Goal: Information Seeking & Learning: Learn about a topic

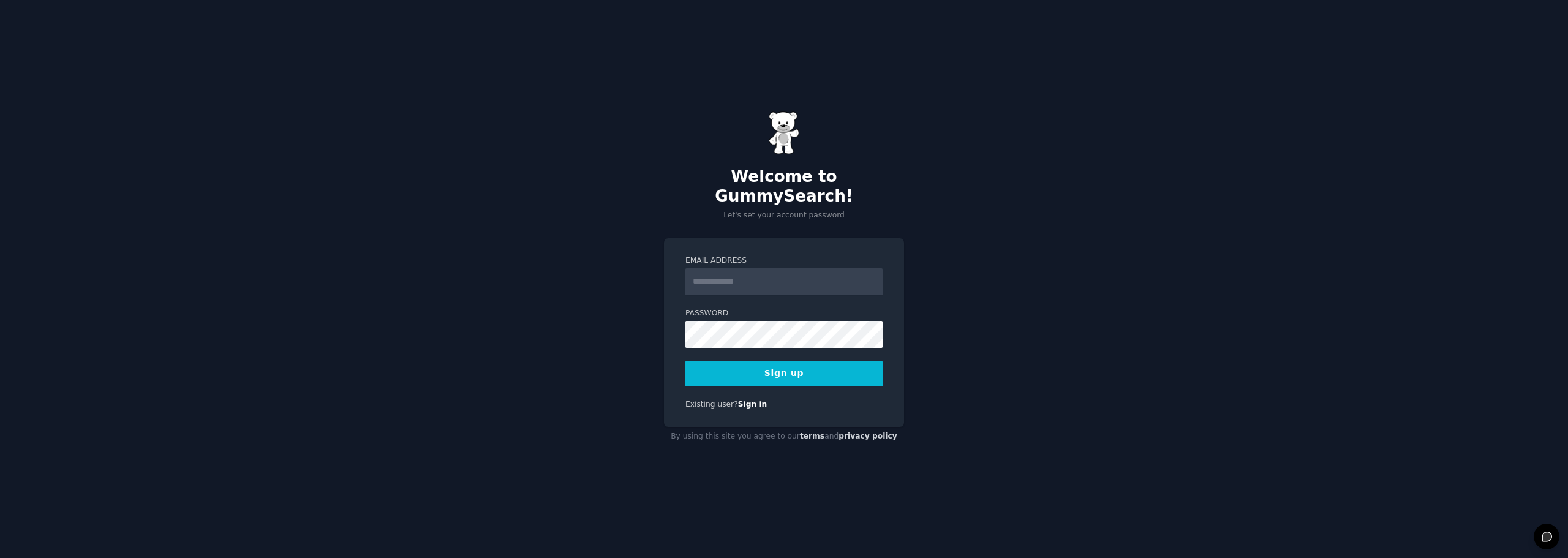
click at [751, 278] on input "Email Address" at bounding box center [783, 281] width 197 height 27
type input "**********"
click at [769, 370] on button "Sign up" at bounding box center [783, 373] width 197 height 26
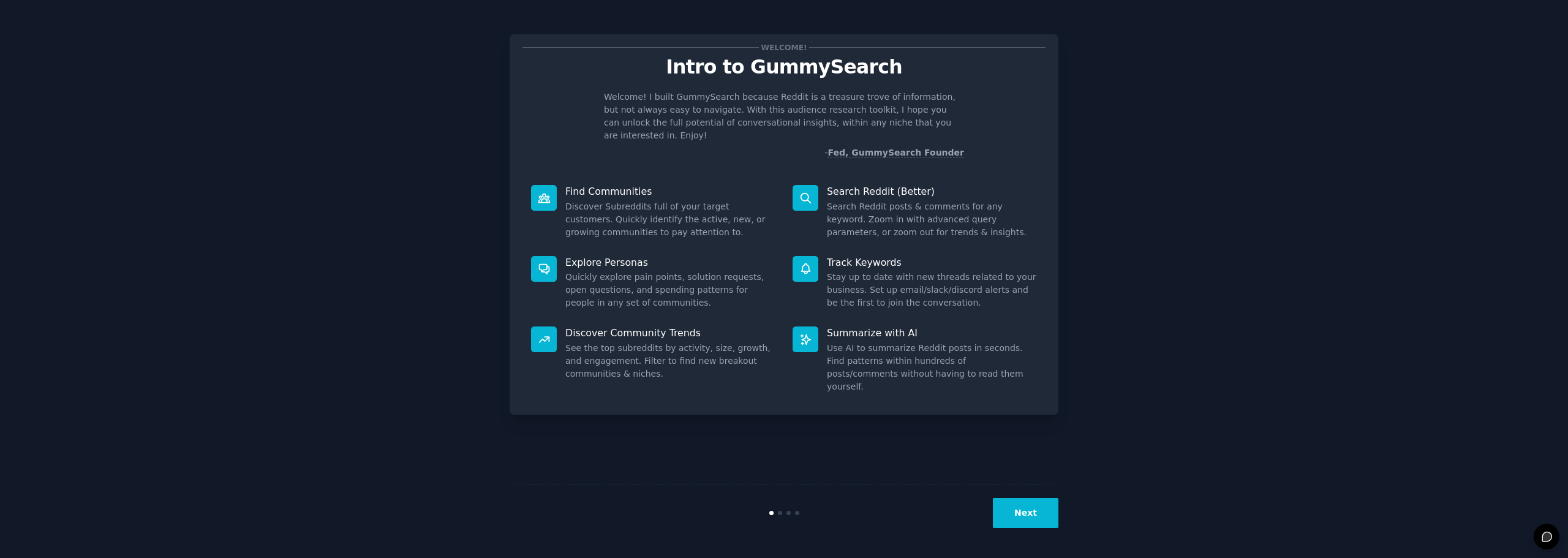
click at [1024, 511] on button "Next" at bounding box center [1025, 512] width 66 height 30
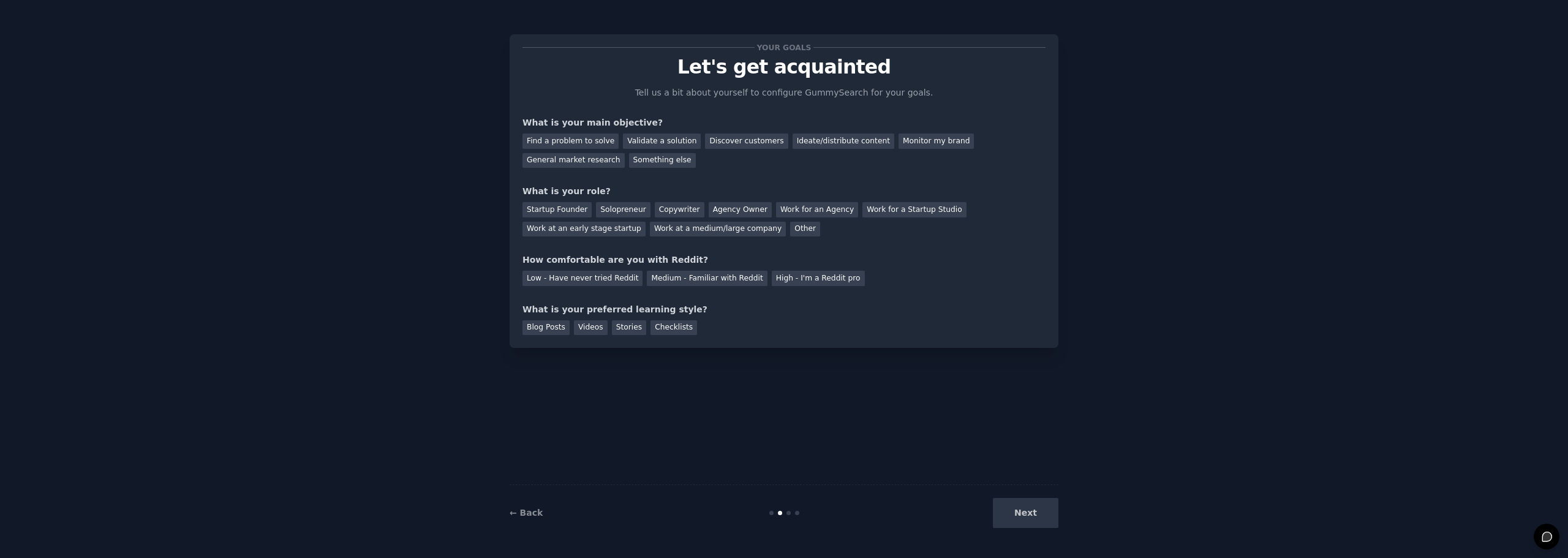
click at [1025, 511] on div "Next" at bounding box center [967, 512] width 183 height 30
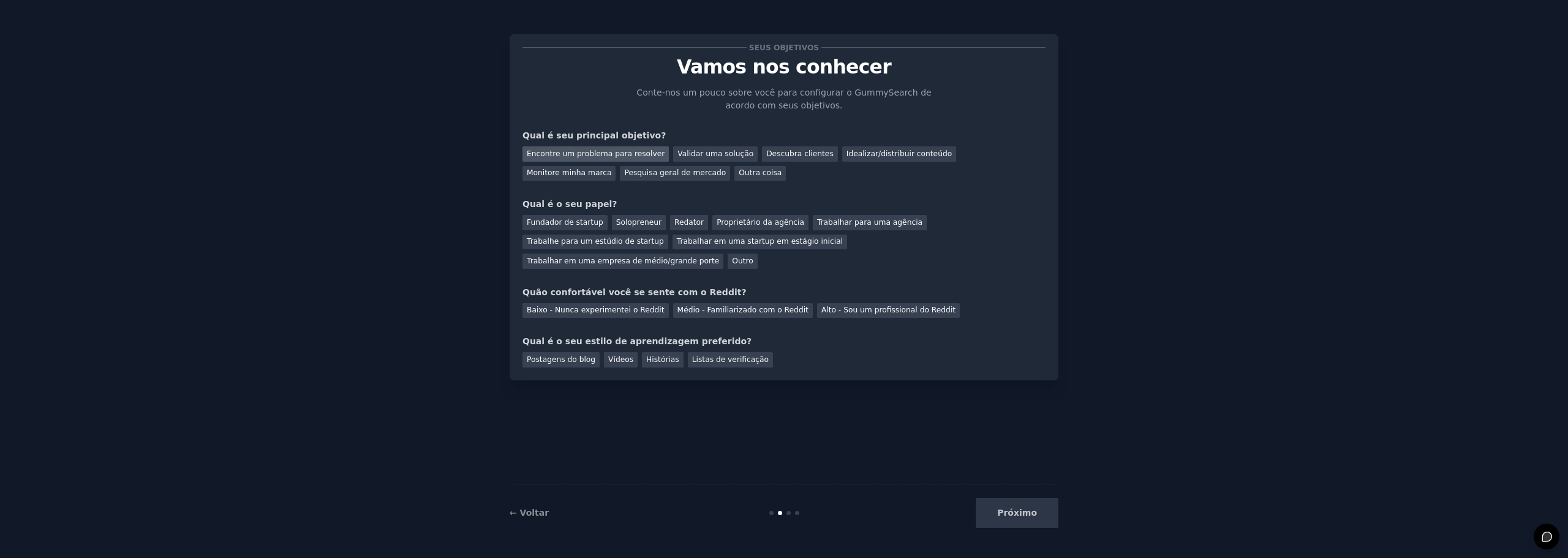
click at [624, 156] on font "Encontre um problema para resolver" at bounding box center [595, 154] width 138 height 9
click at [589, 224] on font "Fundador de startup" at bounding box center [565, 223] width 76 height 9
click at [636, 306] on font "Baixo - Nunca experimentei o Reddit" at bounding box center [595, 310] width 138 height 9
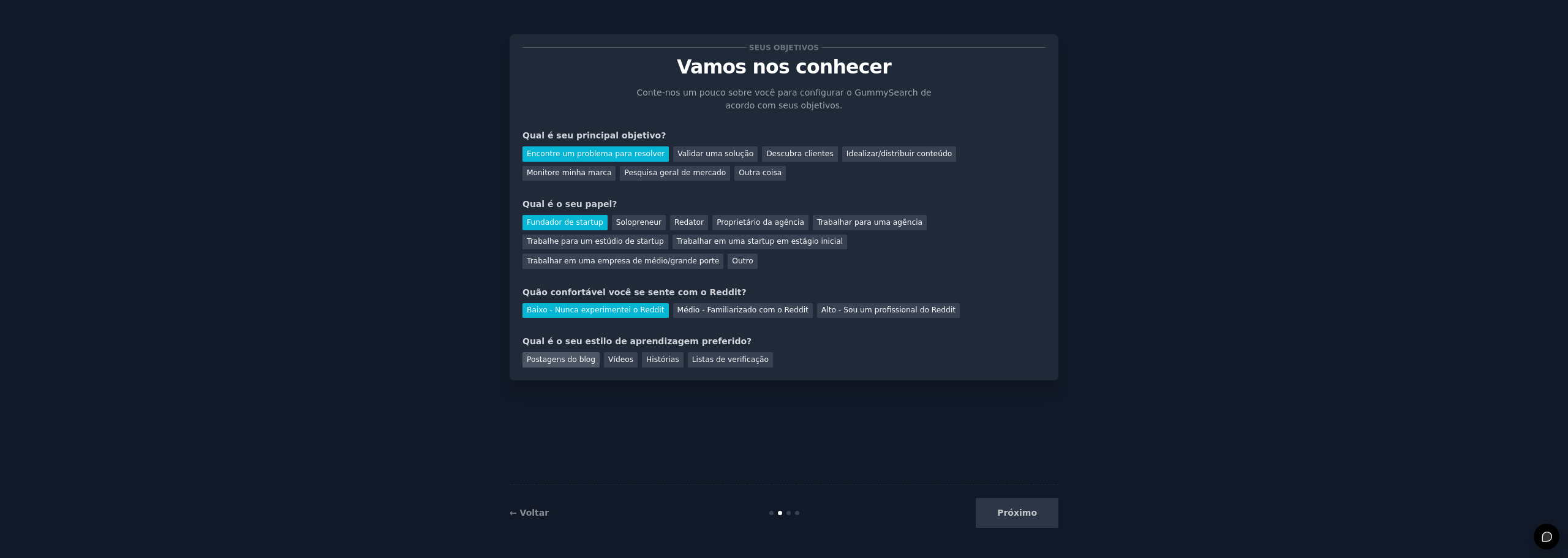
click at [570, 355] on font "Postagens do blog" at bounding box center [561, 359] width 68 height 9
click at [1026, 514] on font "Próximo" at bounding box center [1017, 512] width 40 height 10
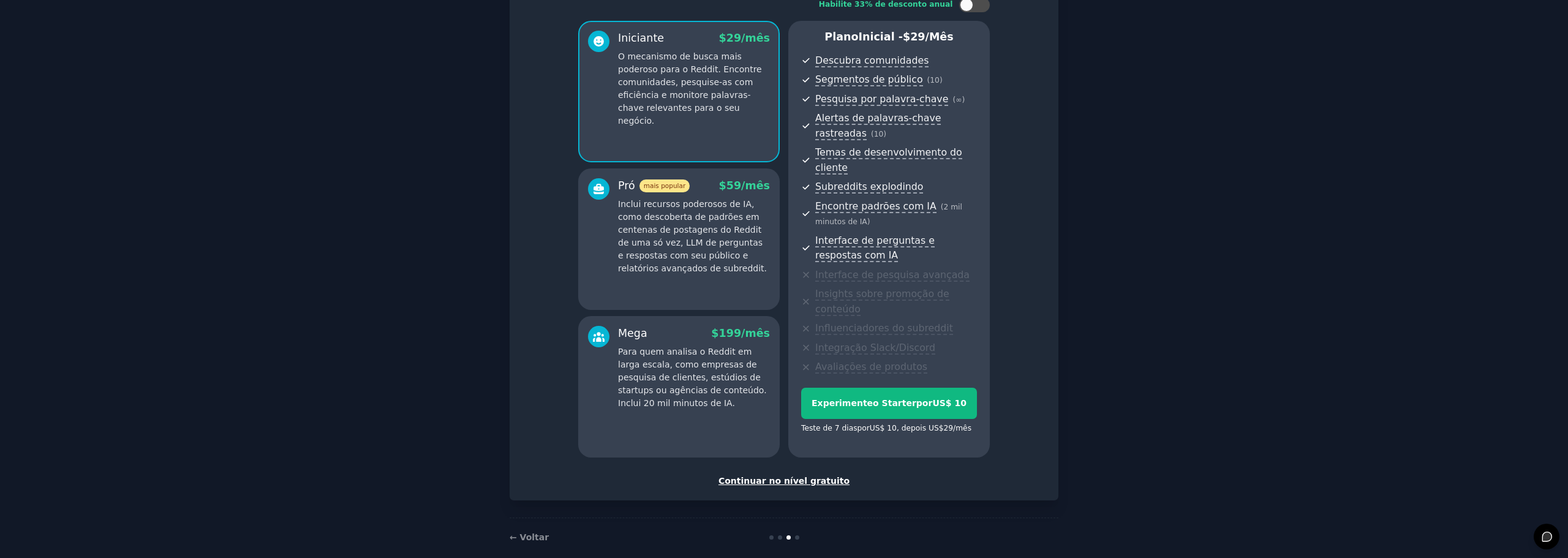
scroll to position [89, 0]
click at [825, 475] on font "Continuar no nível gratuito" at bounding box center [784, 480] width 131 height 10
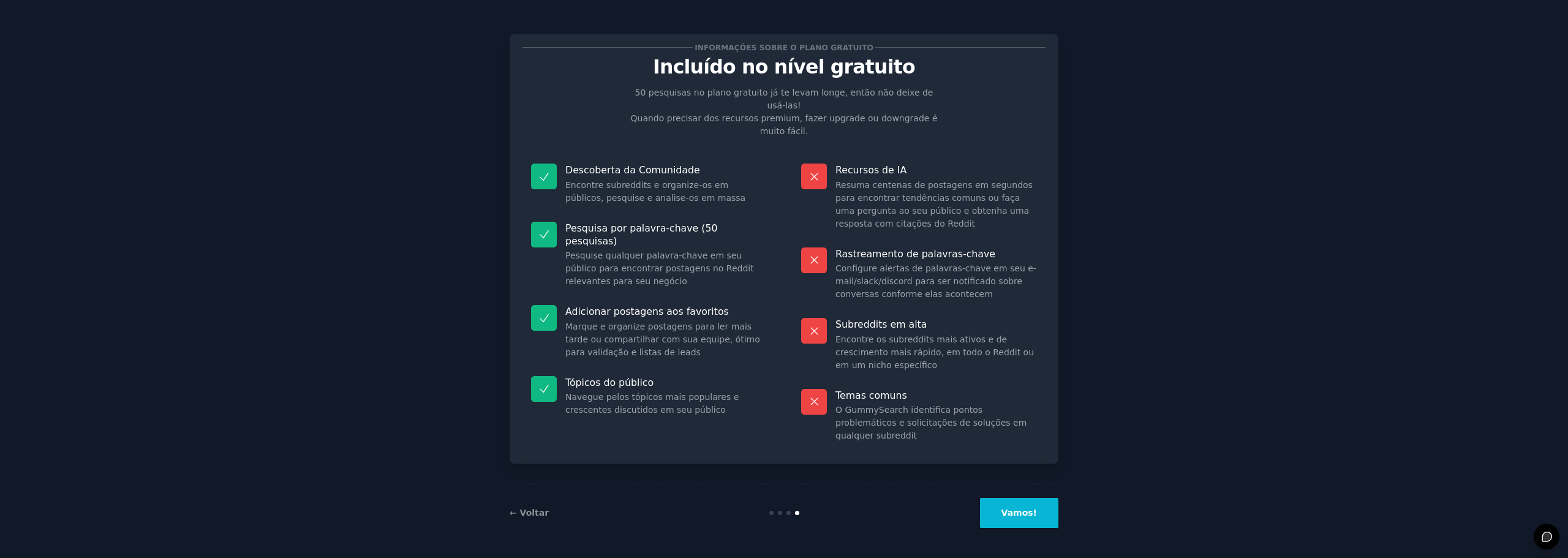
click at [1011, 516] on font "Vamos!" at bounding box center [1020, 512] width 36 height 10
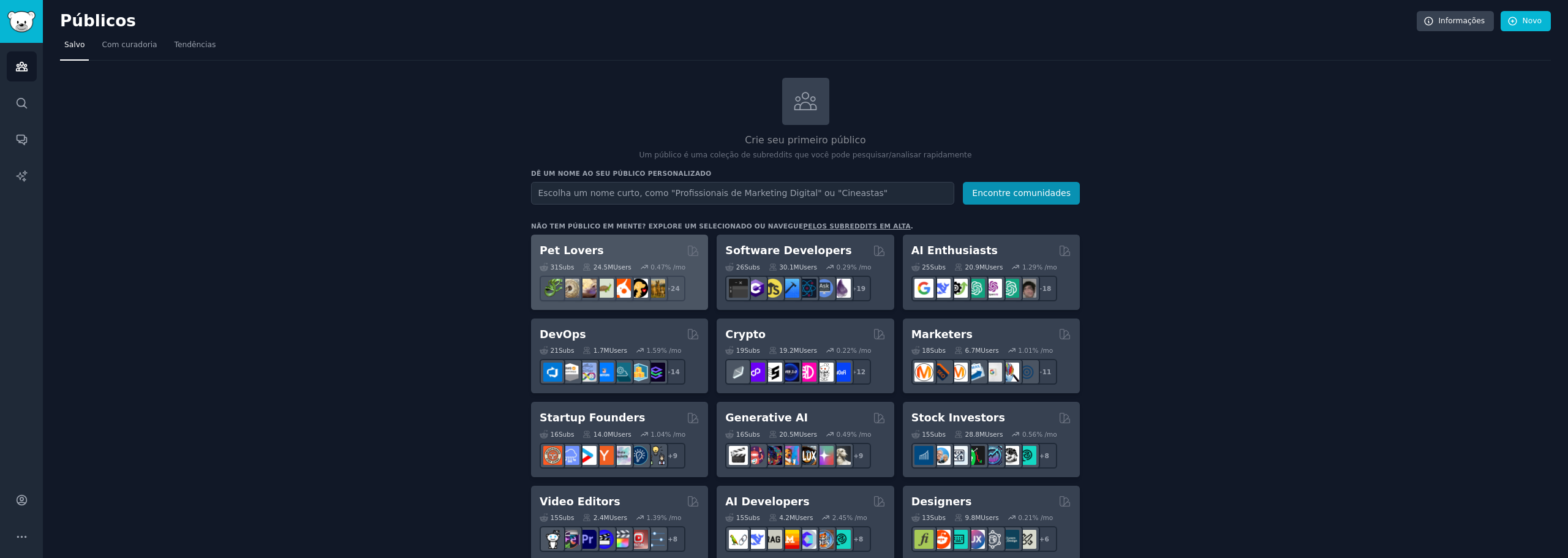
click at [569, 249] on h2 "Pet Lovers" at bounding box center [572, 250] width 65 height 15
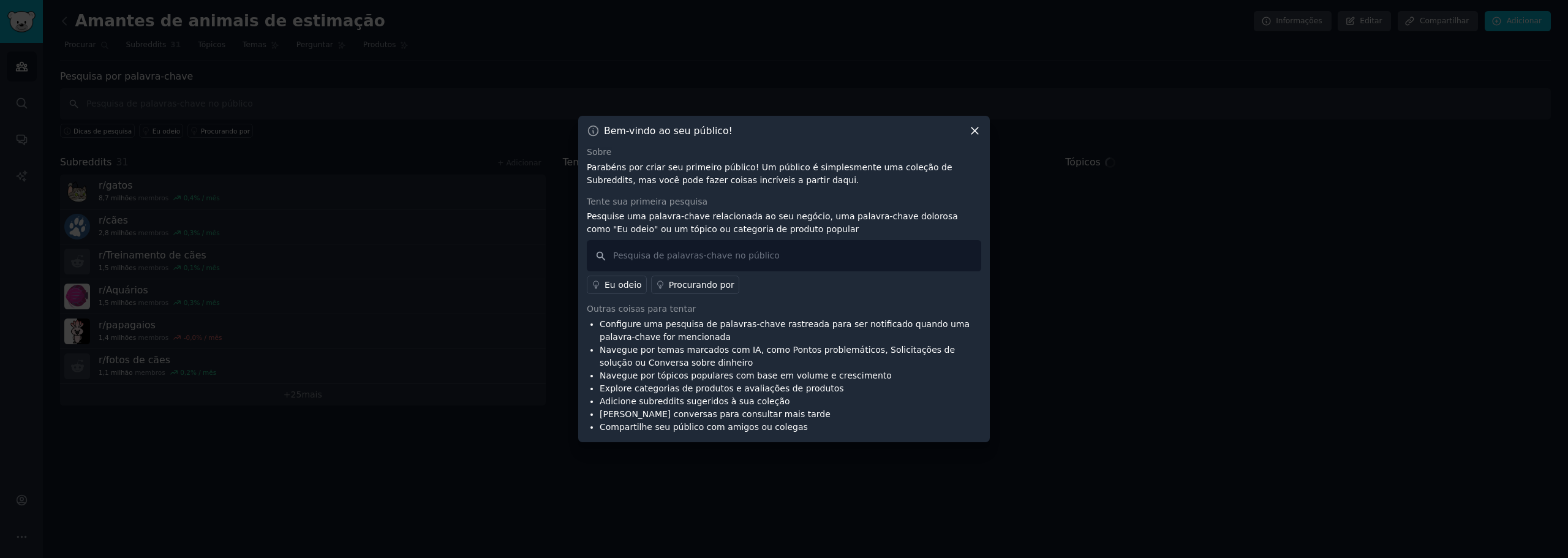
click at [971, 131] on icon at bounding box center [975, 130] width 13 height 13
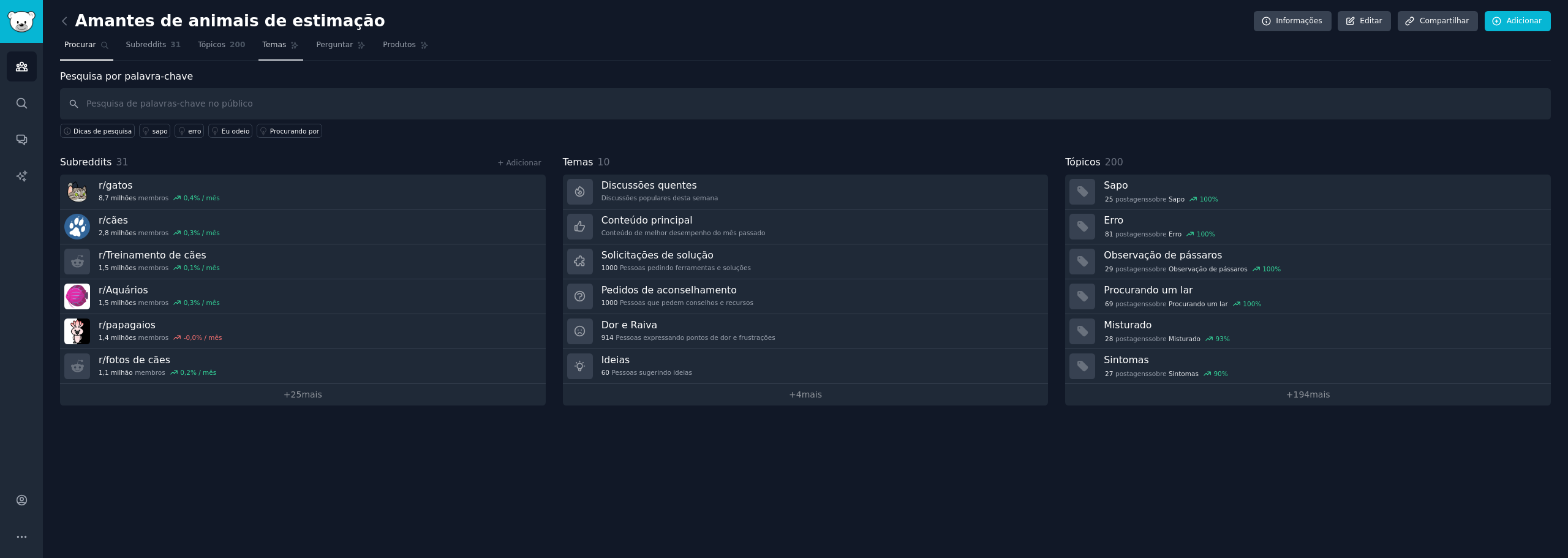
click at [258, 43] on link "Temas" at bounding box center [281, 49] width 45 height 25
